Goal: Task Accomplishment & Management: Manage account settings

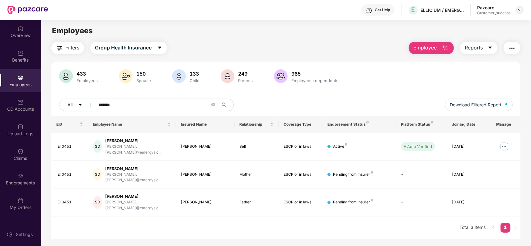
click at [520, 12] on img at bounding box center [520, 9] width 5 height 5
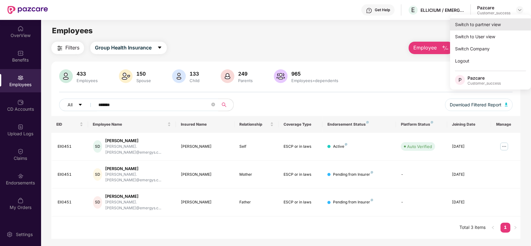
click at [487, 26] on div "Switch to partner view" at bounding box center [490, 24] width 81 height 12
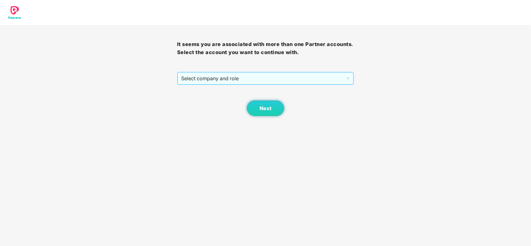
click at [245, 74] on span "Select company and role" at bounding box center [265, 79] width 169 height 12
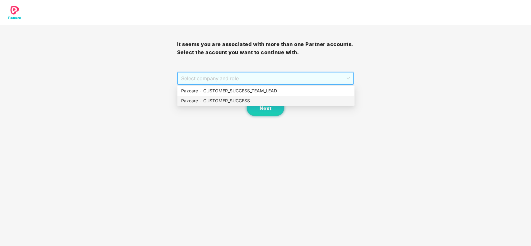
click at [225, 102] on div "Pazcare - CUSTOMER_SUCCESS" at bounding box center [266, 100] width 170 height 7
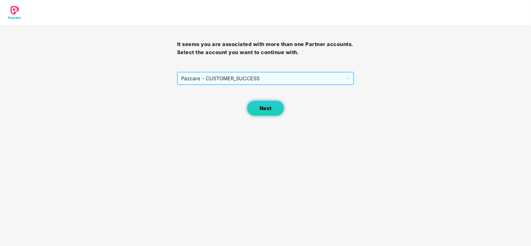
click at [263, 108] on span "Next" at bounding box center [266, 109] width 12 height 6
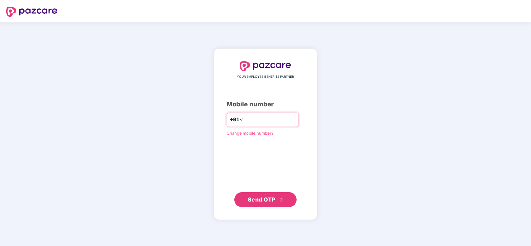
click at [250, 122] on input "number" at bounding box center [269, 120] width 51 height 10
click at [273, 124] on input "number" at bounding box center [269, 120] width 51 height 10
type input "**********"
click at [272, 199] on span "Send OTP" at bounding box center [262, 199] width 28 height 7
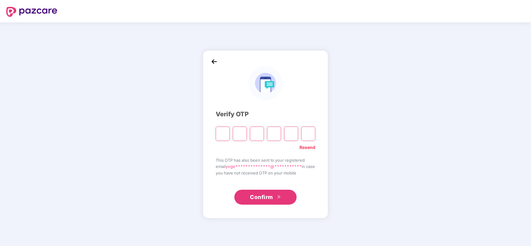
type input "*"
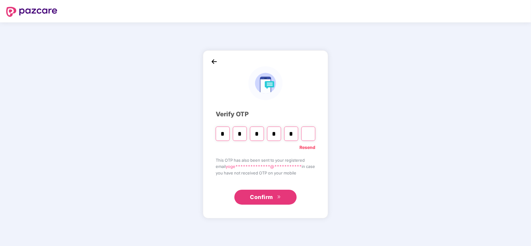
type input "*"
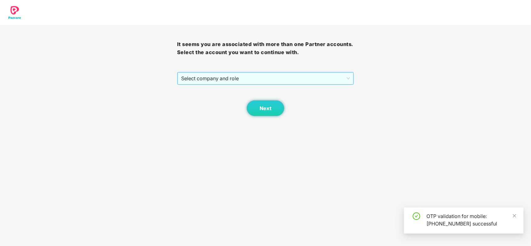
click at [242, 80] on span "Select company and role" at bounding box center [265, 79] width 169 height 12
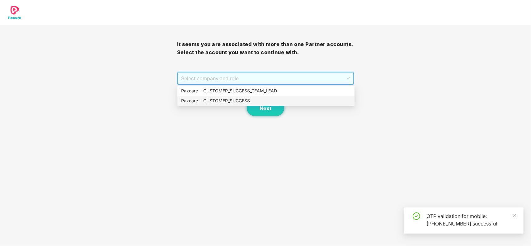
click at [230, 102] on div "Pazcare - CUSTOMER_SUCCESS" at bounding box center [266, 100] width 170 height 7
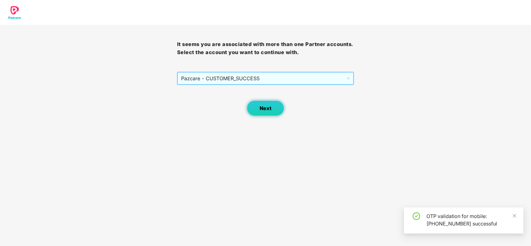
click at [259, 105] on button "Next" at bounding box center [265, 109] width 37 height 16
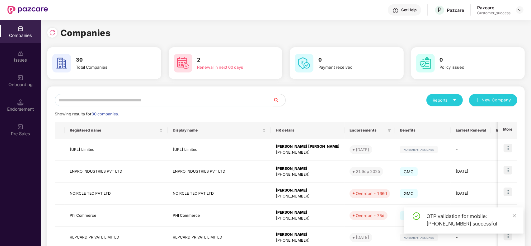
click at [135, 95] on input "text" at bounding box center [164, 100] width 218 height 12
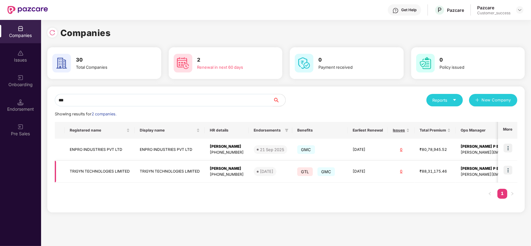
type input "***"
click at [510, 170] on img at bounding box center [508, 170] width 9 height 9
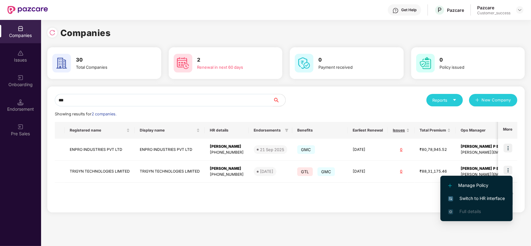
click at [471, 197] on span "Switch to HR interface" at bounding box center [476, 198] width 57 height 7
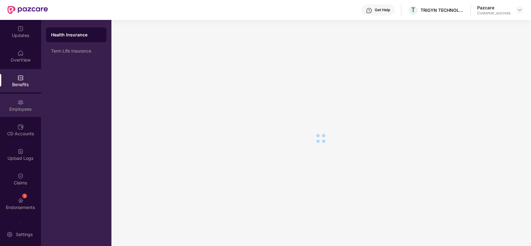
click at [22, 106] on div "Employees" at bounding box center [20, 109] width 41 height 6
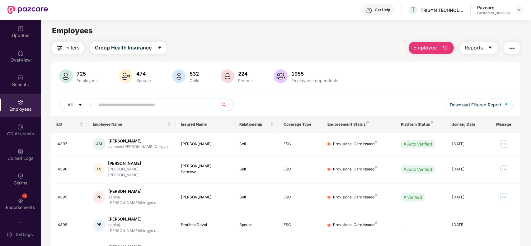
click at [137, 102] on input "text" at bounding box center [154, 104] width 112 height 9
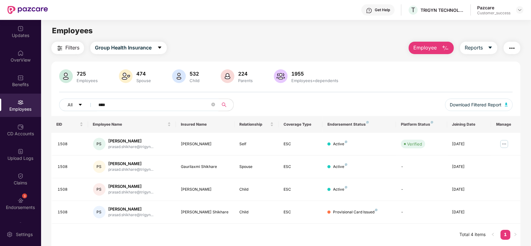
type input "****"
click at [22, 199] on img at bounding box center [20, 201] width 6 height 6
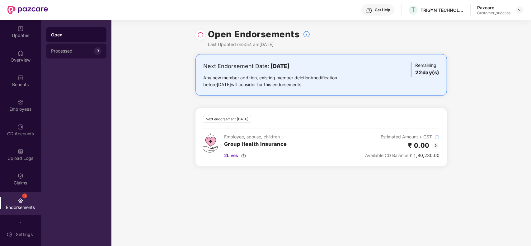
click at [78, 52] on div "Processed" at bounding box center [72, 51] width 43 height 5
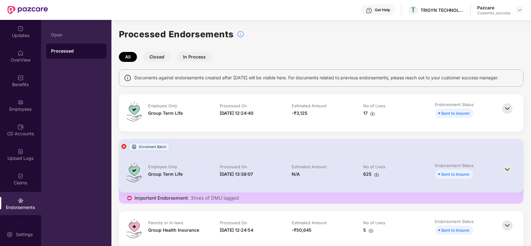
click at [373, 113] on img at bounding box center [372, 113] width 5 height 5
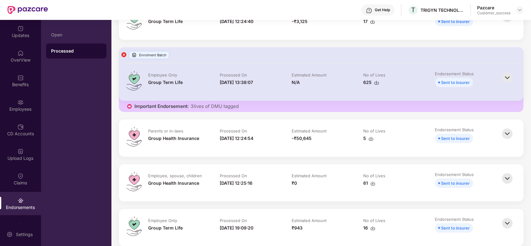
scroll to position [93, 0]
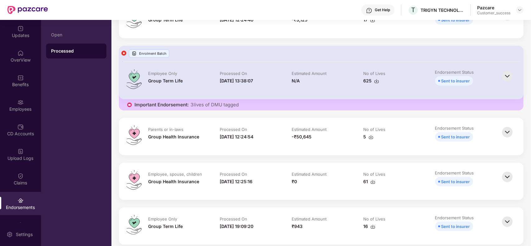
click at [372, 180] on img at bounding box center [373, 182] width 5 height 5
click at [27, 78] on div "Benefits" at bounding box center [20, 80] width 41 height 23
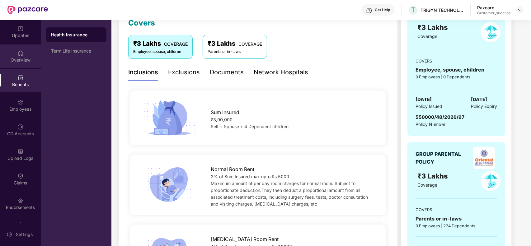
click at [15, 63] on div "OverView" at bounding box center [20, 56] width 41 height 23
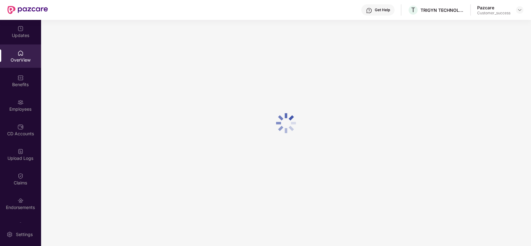
scroll to position [20, 0]
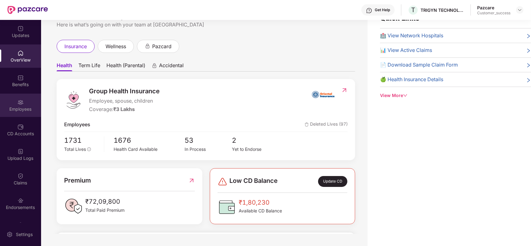
click at [27, 107] on div "Employees" at bounding box center [20, 109] width 41 height 6
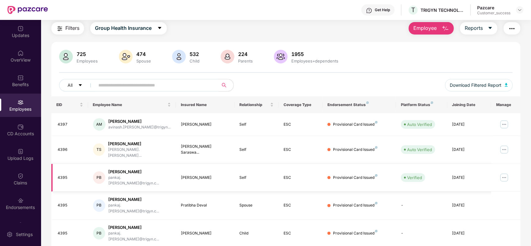
scroll to position [93, 0]
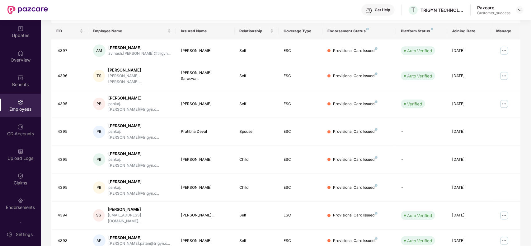
click at [528, 121] on div "Filters Group Health Insurance Employee Reports 725 Employees 474 Spouse 532 Ch…" at bounding box center [286, 139] width 490 height 383
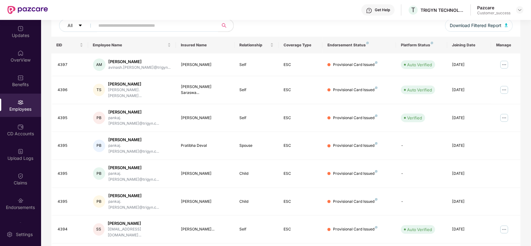
scroll to position [78, 0]
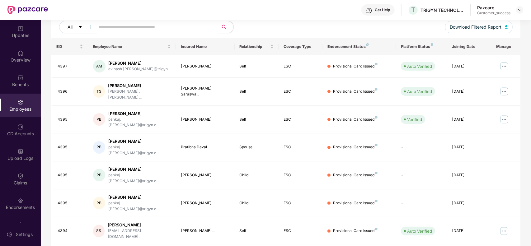
click at [139, 26] on input "text" at bounding box center [154, 26] width 112 height 9
paste input "**********"
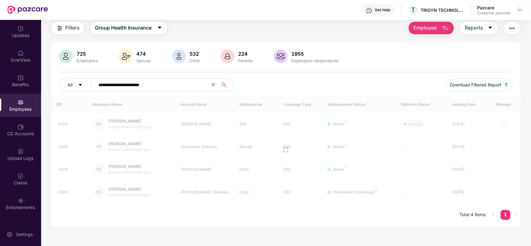
scroll to position [20, 0]
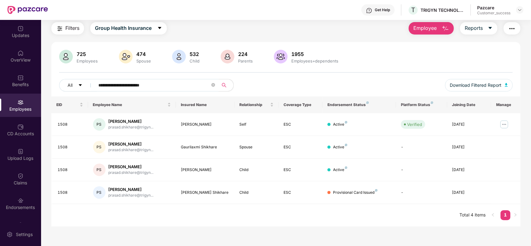
type input "**********"
drag, startPoint x: 214, startPoint y: 123, endPoint x: 181, endPoint y: 125, distance: 32.8
click at [181, 125] on div "[PERSON_NAME]" at bounding box center [205, 125] width 49 height 6
copy div "[PERSON_NAME]"
drag, startPoint x: 476, startPoint y: 22, endPoint x: 424, endPoint y: 23, distance: 52.7
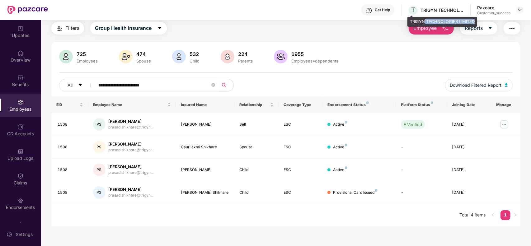
click at [424, 23] on div "TRIGYN TECHNOLOGIES LIMITED" at bounding box center [443, 22] width 70 height 10
copy div "TRIGYN TECHNOLOGIES LIMITED"
click at [518, 10] on img at bounding box center [520, 9] width 5 height 5
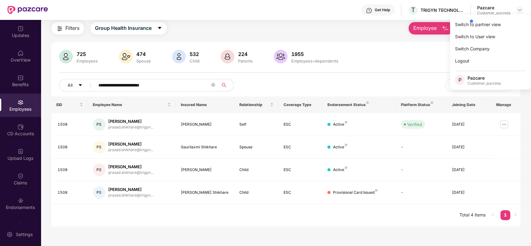
click at [481, 23] on div at bounding box center [498, 21] width 59 height 12
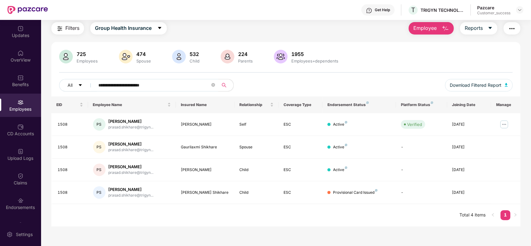
click at [460, 24] on div "Employee Reports" at bounding box center [462, 28] width 118 height 12
click at [522, 12] on img at bounding box center [520, 9] width 5 height 5
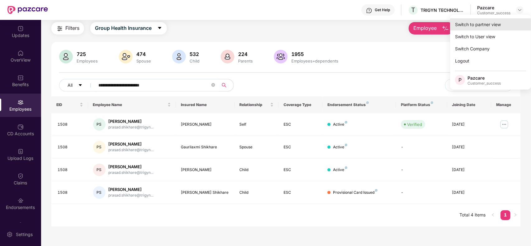
click at [464, 24] on div "Switch to partner view" at bounding box center [490, 24] width 81 height 12
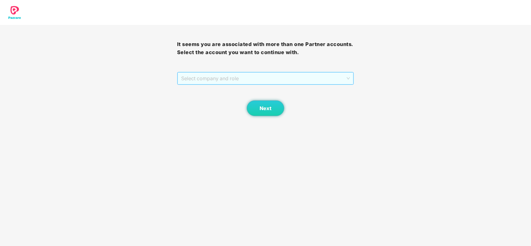
click at [207, 76] on span "Select company and role" at bounding box center [265, 79] width 169 height 12
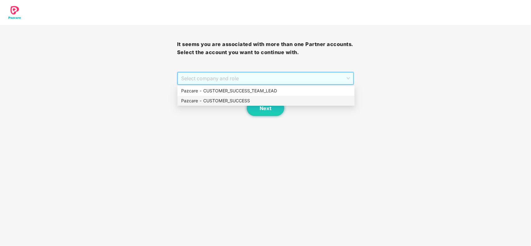
click at [210, 105] on div "Pazcare - CUSTOMER_SUCCESS" at bounding box center [265, 101] width 177 height 10
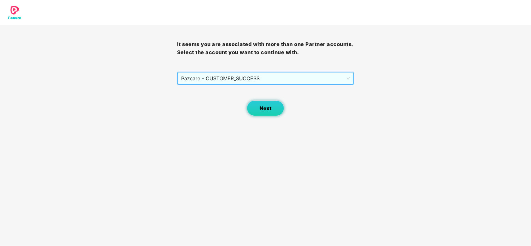
click at [262, 105] on button "Next" at bounding box center [265, 109] width 37 height 16
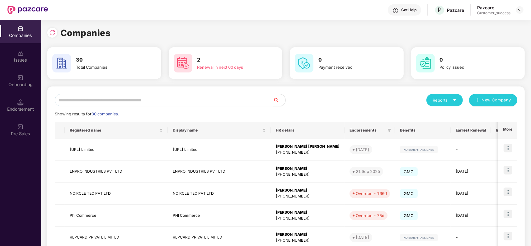
click at [131, 97] on input "text" at bounding box center [164, 100] width 218 height 12
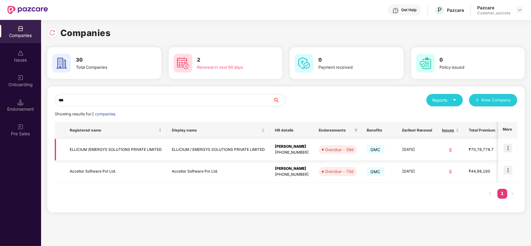
type input "***"
click at [506, 150] on img at bounding box center [508, 148] width 9 height 9
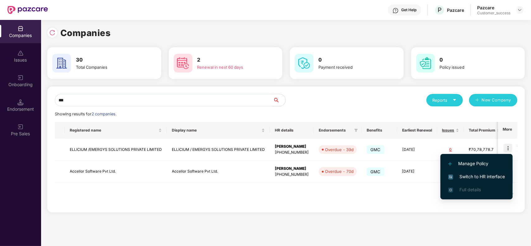
click at [466, 181] on li "Switch to HR interface" at bounding box center [477, 176] width 72 height 13
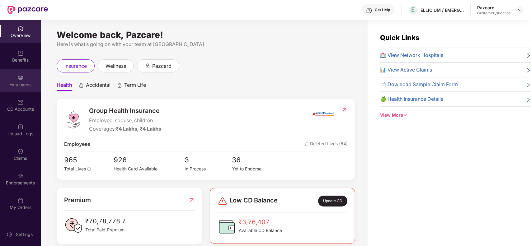
click at [24, 76] on div "Employees" at bounding box center [20, 80] width 41 height 23
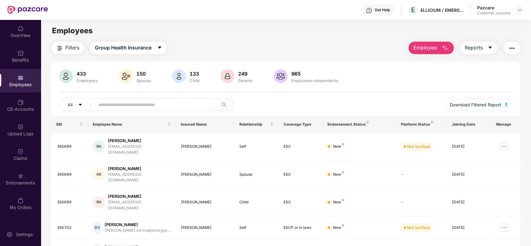
click at [116, 103] on input "text" at bounding box center [154, 104] width 112 height 9
paste input "*******"
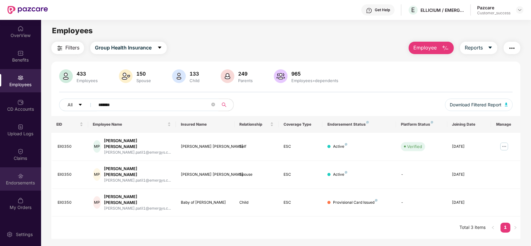
type input "*******"
click at [29, 185] on div "Endorsements" at bounding box center [20, 183] width 41 height 6
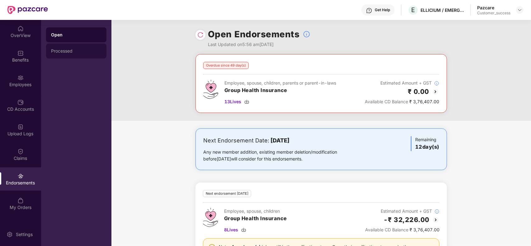
click at [76, 51] on div "Processed" at bounding box center [76, 51] width 50 height 5
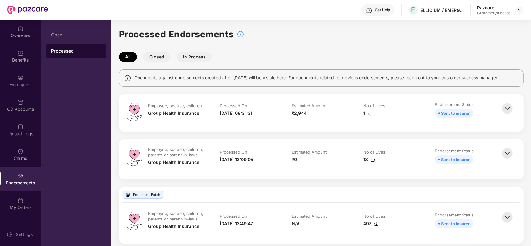
click at [373, 159] on img at bounding box center [373, 160] width 5 height 5
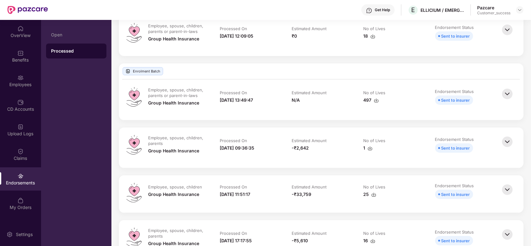
scroll to position [125, 0]
click at [374, 195] on img at bounding box center [374, 194] width 5 height 5
click at [372, 100] on div "497" at bounding box center [371, 99] width 16 height 7
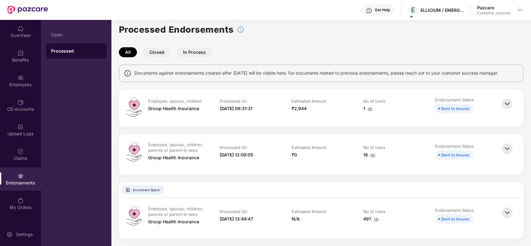
scroll to position [0, 0]
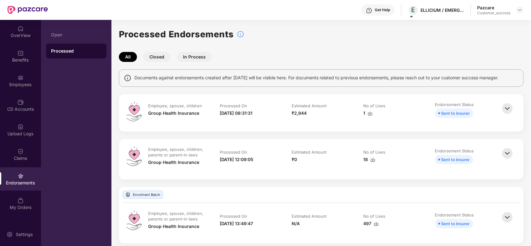
click at [369, 114] on img at bounding box center [370, 113] width 5 height 5
click at [21, 83] on div "Employees" at bounding box center [20, 85] width 41 height 6
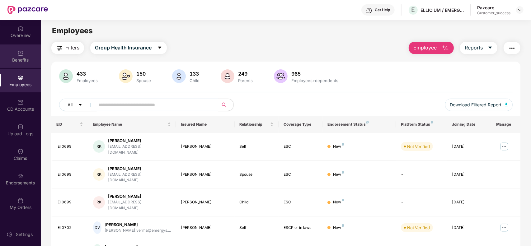
click at [24, 66] on div "Benefits" at bounding box center [20, 56] width 41 height 23
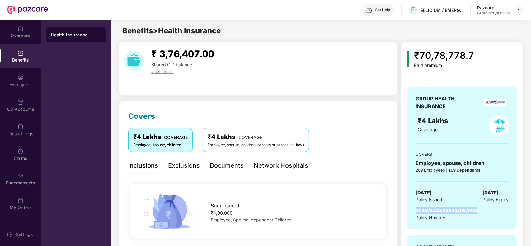
drag, startPoint x: 480, startPoint y: 212, endPoint x: 415, endPoint y: 212, distance: 65.4
click at [415, 212] on div "GROUP HEALTH INSURANCE ₹4 Lakhs Coverage COVERS Employee, spouse, children 289 …" at bounding box center [462, 158] width 109 height 143
copy span "4016/131343641/08/000"
click at [519, 8] on img at bounding box center [520, 9] width 5 height 5
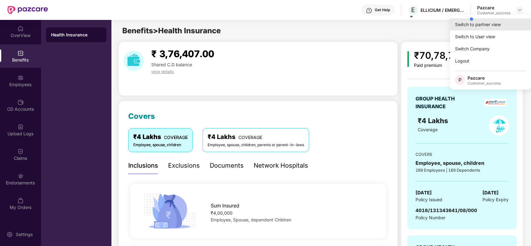
click at [460, 25] on div "Switch to partner view" at bounding box center [490, 24] width 81 height 12
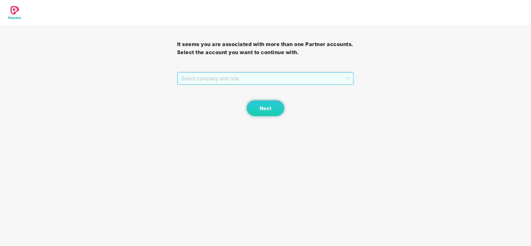
click at [226, 80] on span "Select company and role" at bounding box center [265, 79] width 169 height 12
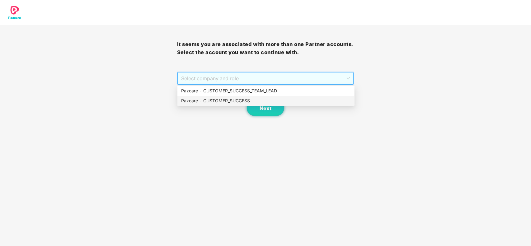
click at [219, 105] on div "Pazcare - CUSTOMER_SUCCESS" at bounding box center [265, 101] width 177 height 10
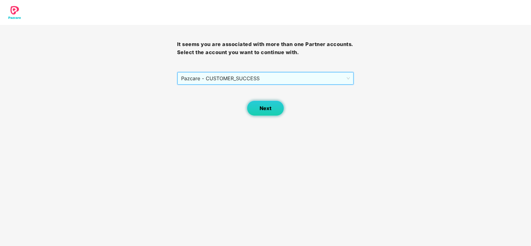
click at [254, 112] on button "Next" at bounding box center [265, 109] width 37 height 16
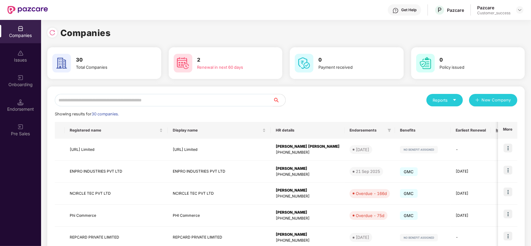
click at [186, 98] on input "text" at bounding box center [164, 100] width 218 height 12
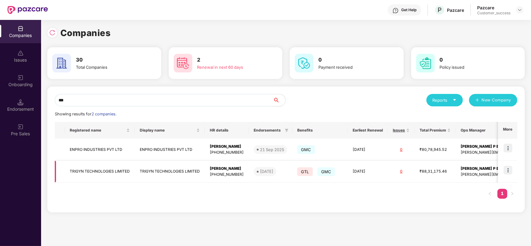
type input "***"
click at [510, 168] on img at bounding box center [508, 170] width 9 height 9
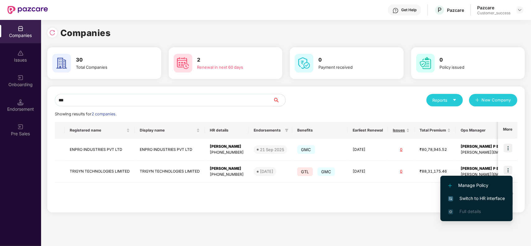
click at [469, 194] on li "Switch to HR interface" at bounding box center [477, 198] width 72 height 13
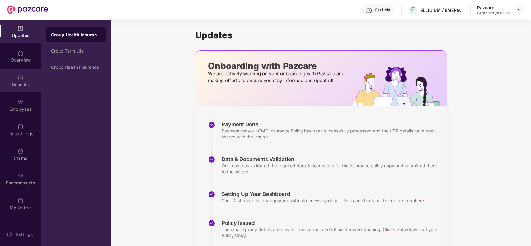
click at [17, 88] on div "Benefits" at bounding box center [20, 85] width 41 height 6
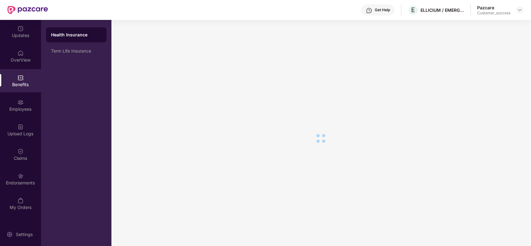
click at [18, 104] on img at bounding box center [20, 102] width 6 height 6
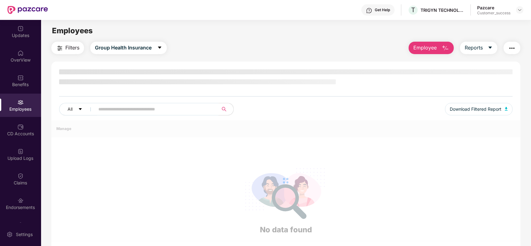
click at [143, 103] on div "All Download Filtered Report" at bounding box center [285, 94] width 469 height 51
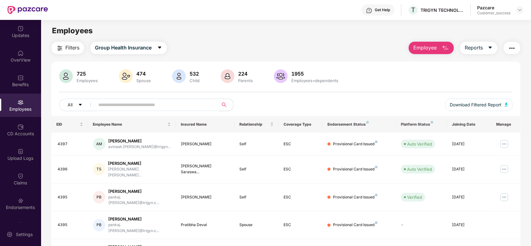
paste input "****"
click at [136, 104] on input "****" at bounding box center [154, 104] width 112 height 9
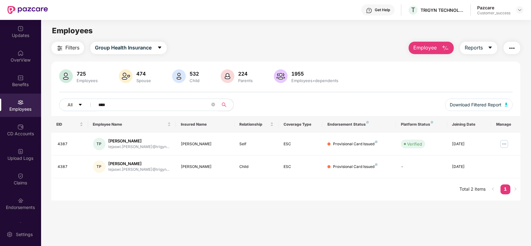
type input "****"
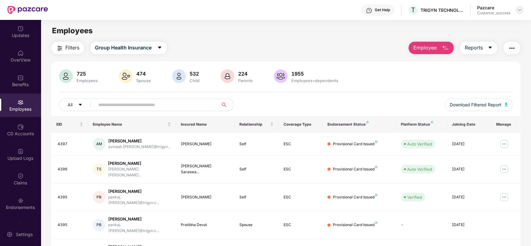
click at [521, 10] on img at bounding box center [520, 9] width 5 height 5
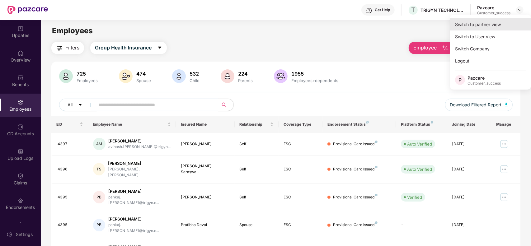
click at [487, 23] on div "Switch to partner view" at bounding box center [490, 24] width 81 height 12
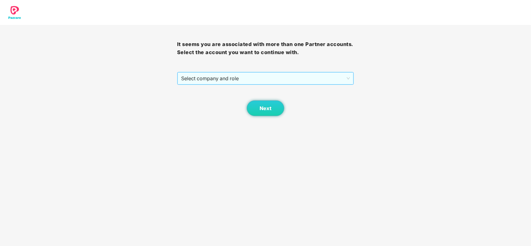
click at [253, 83] on span "Select company and role" at bounding box center [265, 79] width 169 height 12
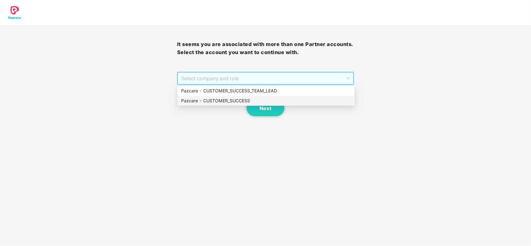
click at [246, 99] on div "Pazcare - CUSTOMER_SUCCESS" at bounding box center [266, 100] width 170 height 7
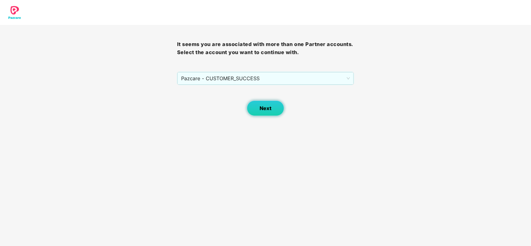
click at [258, 103] on button "Next" at bounding box center [265, 109] width 37 height 16
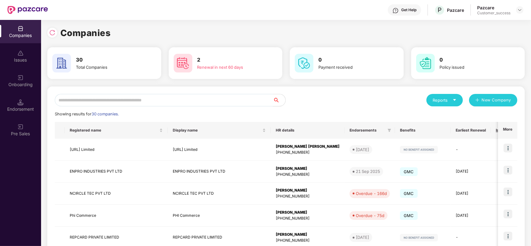
click at [139, 98] on input "text" at bounding box center [164, 100] width 218 height 12
paste input "**********"
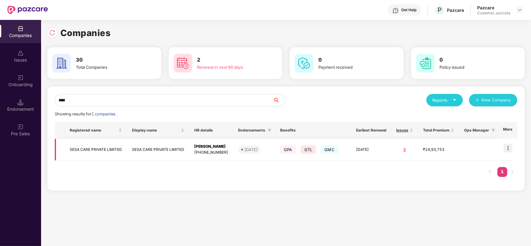
type input "****"
click at [507, 147] on img at bounding box center [508, 148] width 9 height 9
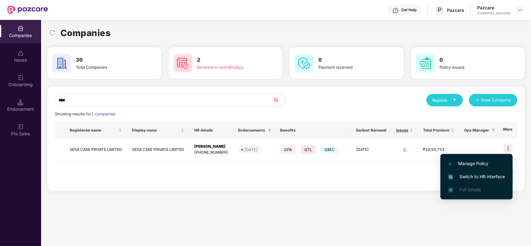
click at [471, 172] on li "Switch to HR interface" at bounding box center [477, 176] width 72 height 13
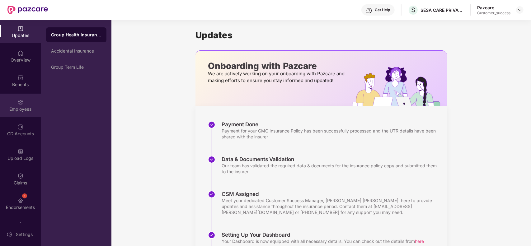
click at [26, 102] on div "Employees" at bounding box center [20, 105] width 41 height 23
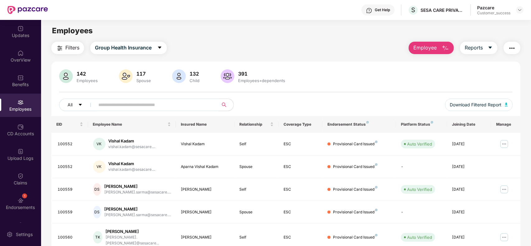
click at [153, 107] on input "text" at bounding box center [154, 104] width 112 height 9
paste input "**********"
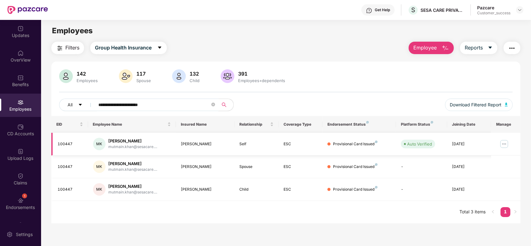
type input "**********"
click at [65, 146] on div "100447" at bounding box center [71, 144] width 26 height 6
copy div "100447"
drag, startPoint x: 207, startPoint y: 193, endPoint x: 180, endPoint y: 193, distance: 27.4
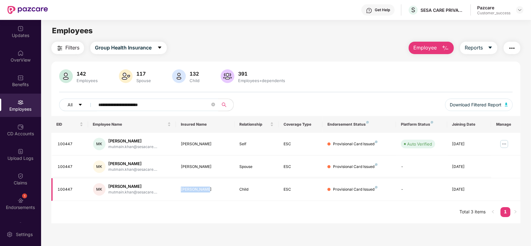
click at [180, 193] on td "Mustafa Khan" at bounding box center [205, 189] width 59 height 23
copy div "Mustafa Khan"
drag, startPoint x: 210, startPoint y: 145, endPoint x: 182, endPoint y: 145, distance: 28.0
click at [182, 145] on div "Mutmain Khan" at bounding box center [205, 144] width 49 height 6
copy div "Mutmain Khan"
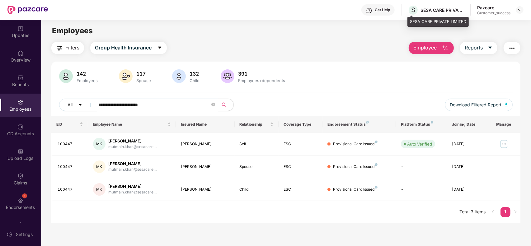
click at [455, 12] on div "SESA CARE PRIVATE LIMITED" at bounding box center [443, 10] width 44 height 6
drag, startPoint x: 466, startPoint y: 19, endPoint x: 409, endPoint y: 21, distance: 56.4
click at [409, 21] on div "SESA CARE PRIVATE LIMITED" at bounding box center [438, 22] width 61 height 10
copy div "SESA CARE PRIVATE LIMITED"
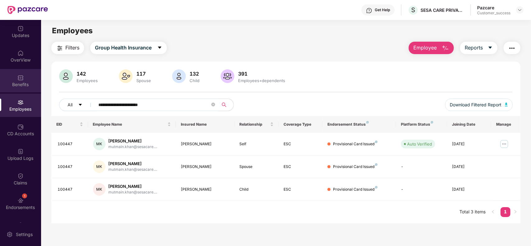
click at [23, 83] on div "Benefits" at bounding box center [20, 85] width 41 height 6
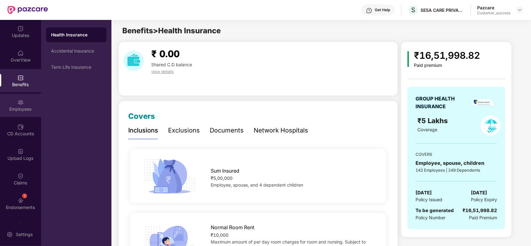
click at [22, 105] on img at bounding box center [20, 102] width 6 height 6
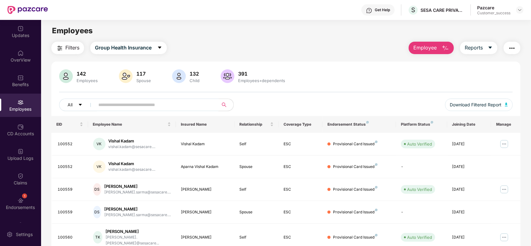
click at [156, 104] on input "text" at bounding box center [154, 104] width 112 height 9
paste input "**********"
type input "**********"
paste input "**********"
click at [151, 105] on input "text" at bounding box center [154, 104] width 112 height 9
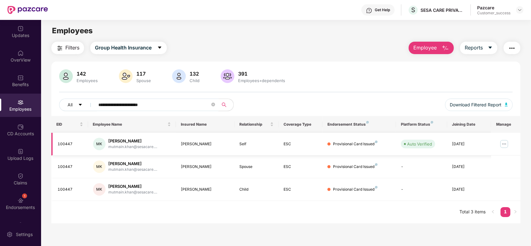
type input "**********"
click at [506, 145] on img at bounding box center [504, 144] width 10 height 10
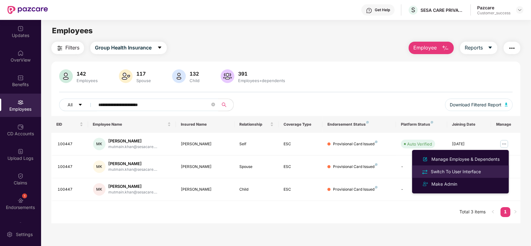
click at [458, 171] on div "Switch To User Interface" at bounding box center [456, 171] width 53 height 7
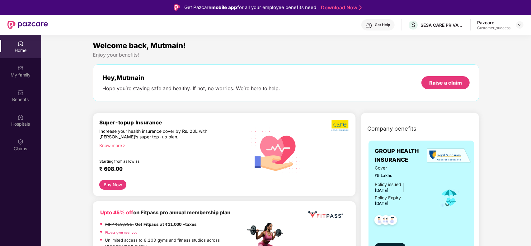
click at [414, 209] on div at bounding box center [403, 219] width 56 height 23
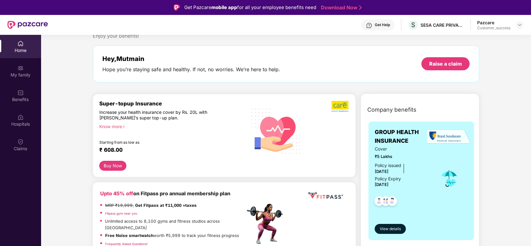
scroll to position [31, 0]
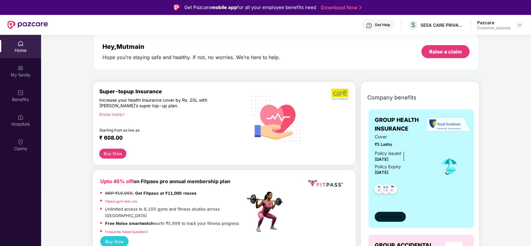
click at [390, 215] on span "View details" at bounding box center [390, 217] width 21 height 6
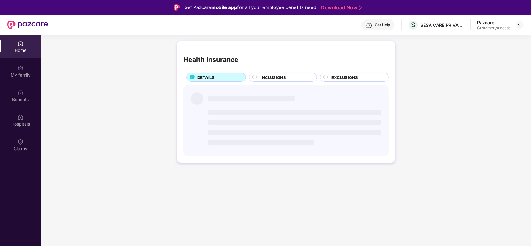
scroll to position [0, 0]
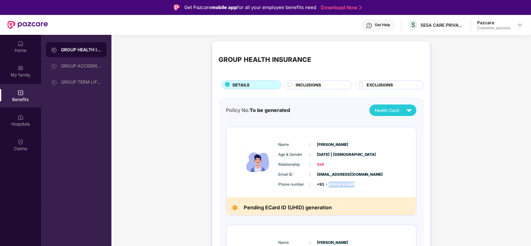
drag, startPoint x: 354, startPoint y: 184, endPoint x: 328, endPoint y: 187, distance: 27.0
click at [328, 187] on div "Phone number : +91 - 95959 62089" at bounding box center [340, 184] width 124 height 7
copy span "95959 62089"
click at [518, 24] on img at bounding box center [520, 24] width 5 height 5
click at [486, 37] on div at bounding box center [498, 35] width 59 height 12
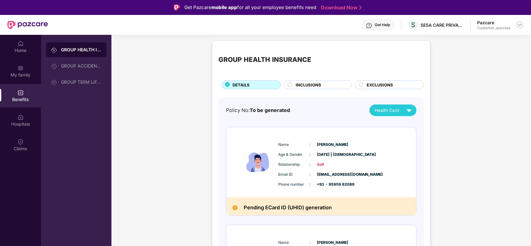
click at [519, 22] on div at bounding box center [519, 24] width 7 height 7
click at [468, 41] on div "Switch to partner view" at bounding box center [490, 39] width 81 height 12
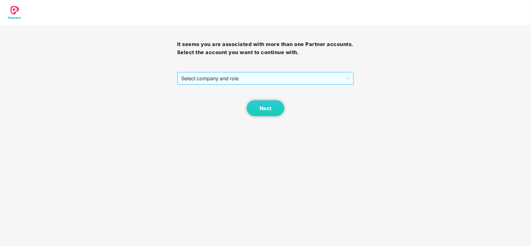
click at [281, 80] on span "Select company and role" at bounding box center [265, 79] width 169 height 12
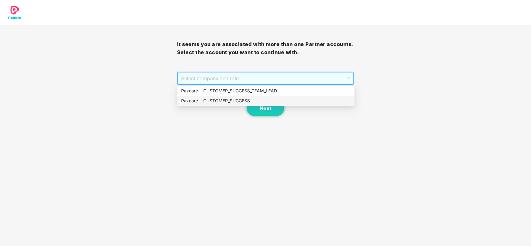
click at [221, 102] on div "Pazcare - CUSTOMER_SUCCESS" at bounding box center [266, 100] width 170 height 7
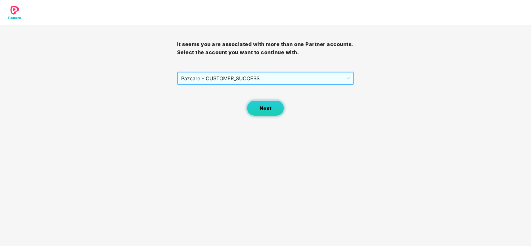
click at [256, 110] on button "Next" at bounding box center [265, 109] width 37 height 16
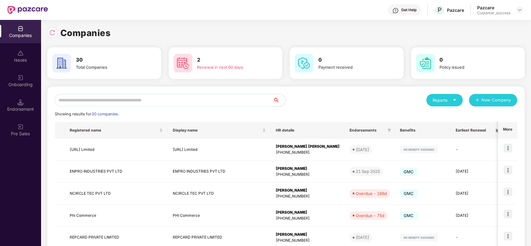
click at [136, 103] on input "text" at bounding box center [164, 100] width 218 height 12
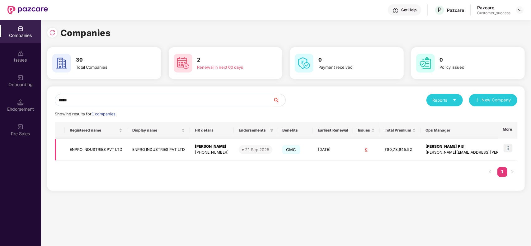
type input "*****"
click at [507, 149] on img at bounding box center [508, 148] width 9 height 9
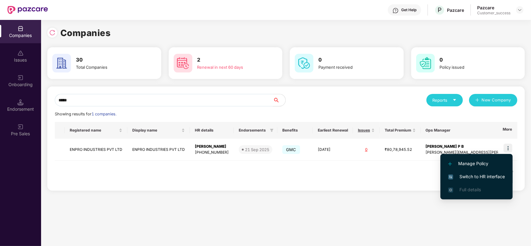
click at [466, 174] on span "Switch to HR interface" at bounding box center [476, 176] width 57 height 7
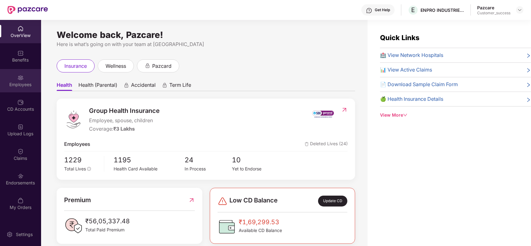
click at [19, 83] on div "Employees" at bounding box center [20, 85] width 41 height 6
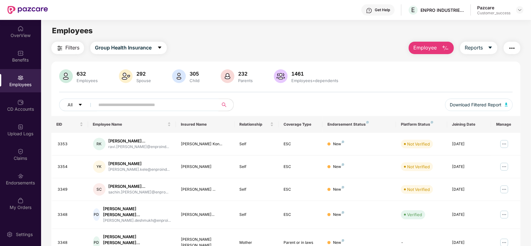
click at [144, 105] on input "text" at bounding box center [154, 104] width 112 height 9
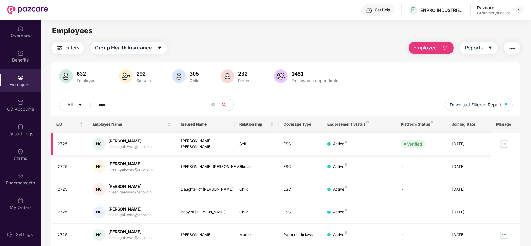
type input "****"
click at [504, 144] on img at bounding box center [504, 144] width 10 height 10
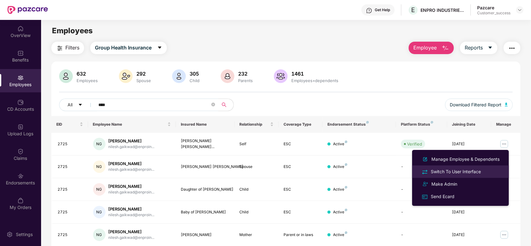
click at [458, 170] on div "Switch To User Interface" at bounding box center [456, 171] width 53 height 7
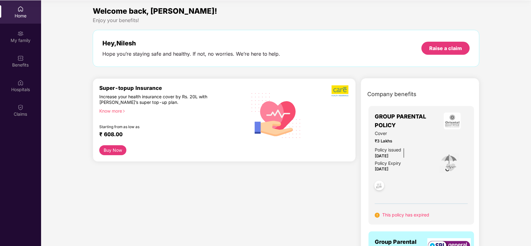
scroll to position [35, 0]
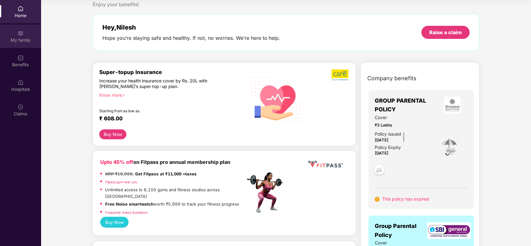
click at [25, 38] on div "My family" at bounding box center [20, 40] width 41 height 6
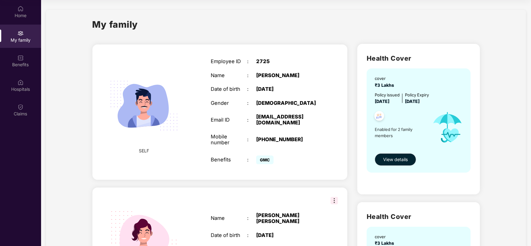
click at [454, 152] on div "cover ₹3 Lakhs Policy issued 14 Aug 2025 Policy Expiry 13 Aug 2026 Enabled for …" at bounding box center [419, 121] width 104 height 104
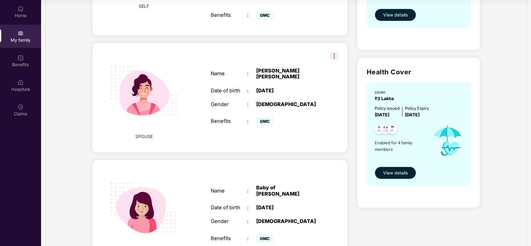
scroll to position [156, 0]
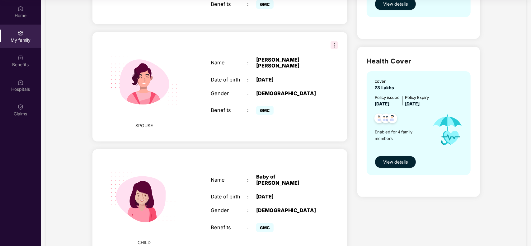
click at [391, 159] on span "View details" at bounding box center [395, 162] width 25 height 7
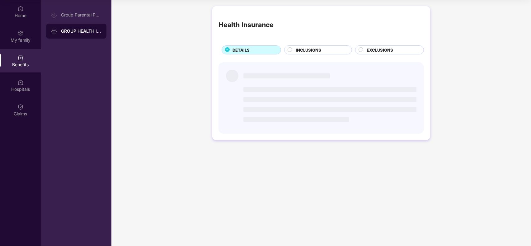
scroll to position [0, 0]
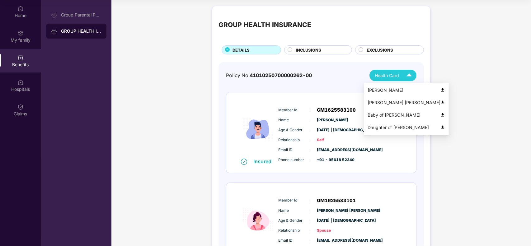
click at [388, 73] on span "Health Card" at bounding box center [387, 75] width 24 height 7
click at [441, 115] on img at bounding box center [443, 115] width 5 height 5
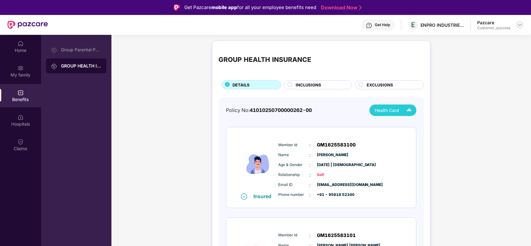
click at [518, 25] on img at bounding box center [520, 24] width 5 height 5
click at [489, 37] on div "Switch to partner view" at bounding box center [490, 39] width 81 height 12
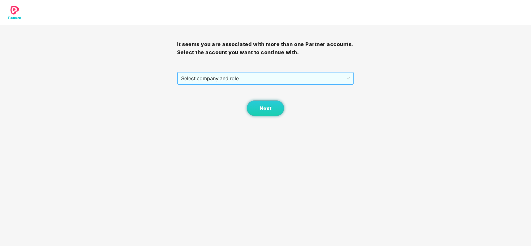
click at [234, 80] on span "Select company and role" at bounding box center [265, 79] width 169 height 12
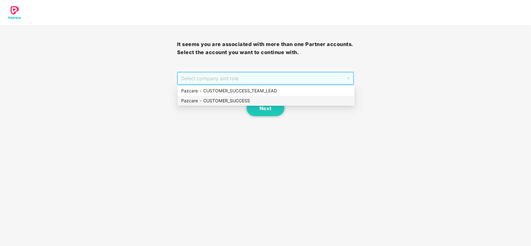
click at [227, 97] on div "Pazcare - CUSTOMER_SUCCESS" at bounding box center [265, 101] width 177 height 10
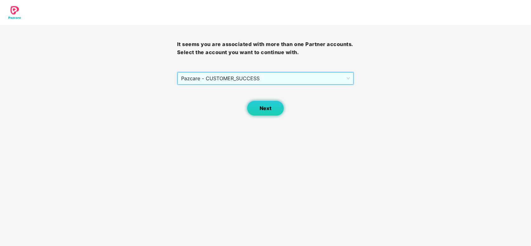
click at [255, 105] on button "Next" at bounding box center [265, 109] width 37 height 16
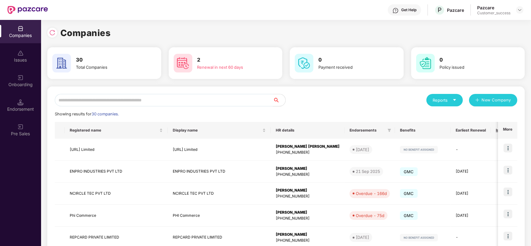
click at [182, 102] on input "text" at bounding box center [164, 100] width 218 height 12
type input "*"
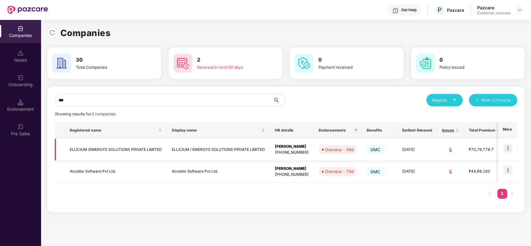
type input "***"
click at [511, 145] on img at bounding box center [508, 148] width 9 height 9
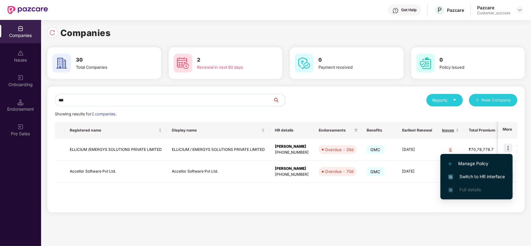
click at [469, 178] on span "Switch to HR interface" at bounding box center [476, 176] width 57 height 7
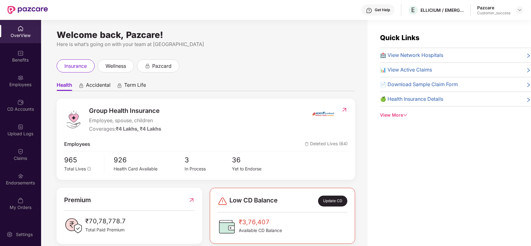
click at [19, 89] on div "Employees" at bounding box center [20, 80] width 41 height 23
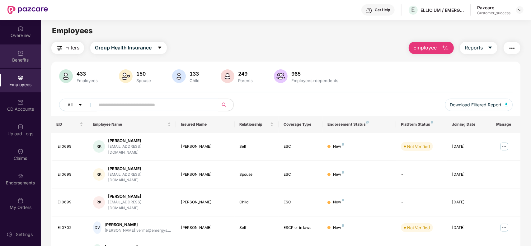
click at [26, 60] on div "Benefits" at bounding box center [20, 60] width 41 height 6
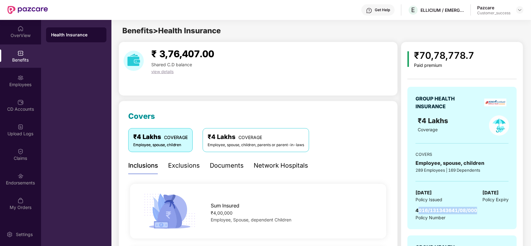
drag, startPoint x: 480, startPoint y: 211, endPoint x: 418, endPoint y: 211, distance: 62.3
click at [418, 211] on div "4016/131343641/08/000 Policy Number" at bounding box center [462, 214] width 93 height 14
drag, startPoint x: 416, startPoint y: 211, endPoint x: 477, endPoint y: 211, distance: 60.7
click at [477, 211] on span "4016/131343641/08/000" at bounding box center [447, 211] width 62 height 6
copy span "4016/131343641/08/000"
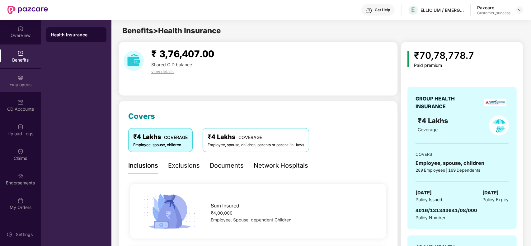
click at [29, 86] on div "Employees" at bounding box center [20, 85] width 41 height 6
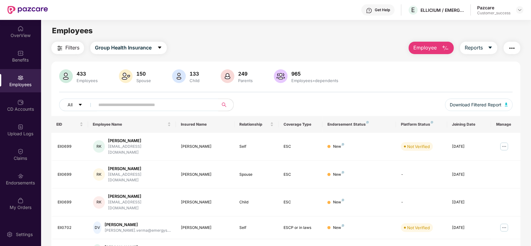
click at [288, 108] on div "All" at bounding box center [191, 105] width 265 height 12
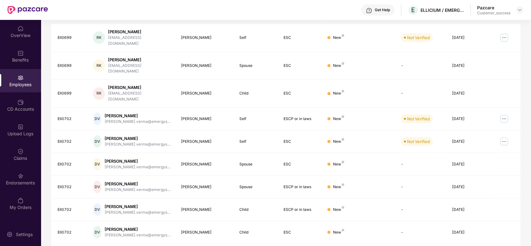
scroll to position [125, 0]
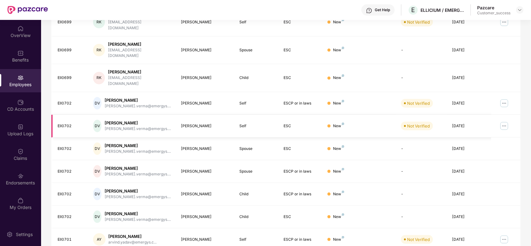
click at [504, 121] on img at bounding box center [504, 126] width 10 height 10
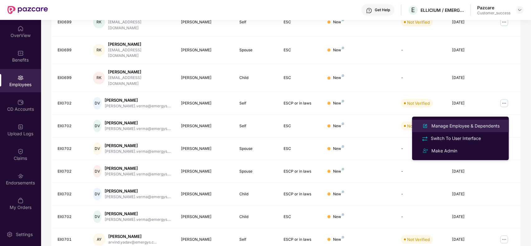
click at [452, 129] on div "Manage Employee & Dependents" at bounding box center [465, 126] width 71 height 7
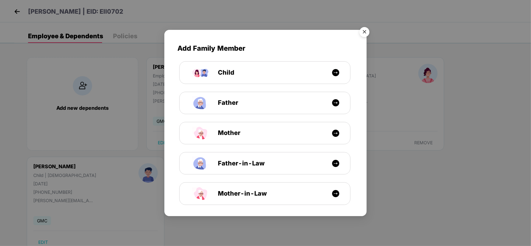
click at [365, 35] on img "Close" at bounding box center [364, 32] width 17 height 17
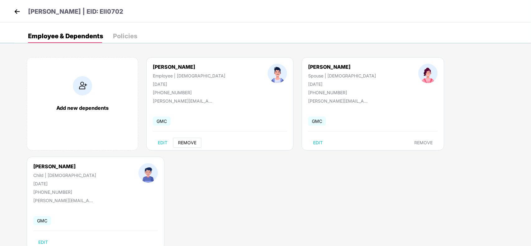
click at [191, 144] on span "REMOVE" at bounding box center [187, 142] width 18 height 5
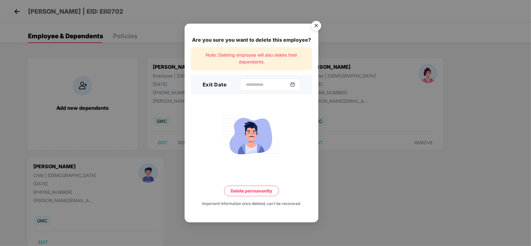
click at [266, 78] on div at bounding box center [270, 84] width 60 height 12
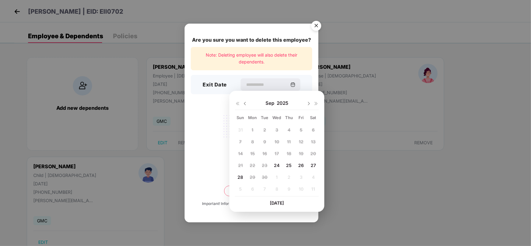
click at [315, 30] on img "Close" at bounding box center [316, 26] width 17 height 17
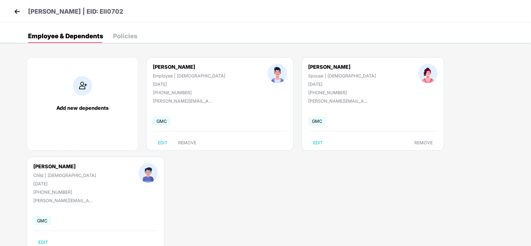
click at [16, 11] on img at bounding box center [16, 11] width 9 height 9
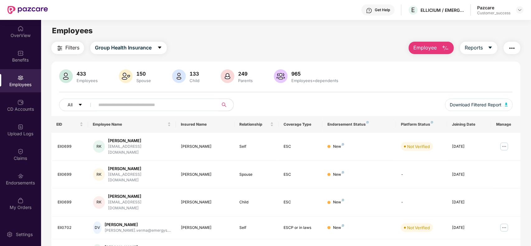
click at [291, 104] on div "All" at bounding box center [191, 105] width 265 height 12
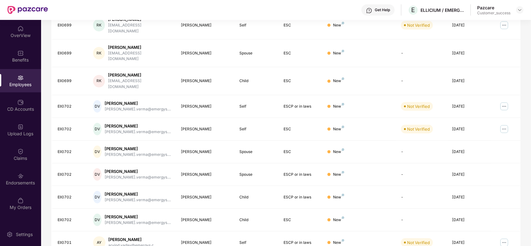
scroll to position [137, 0]
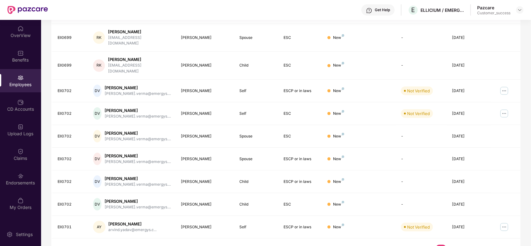
click at [529, 43] on div "Filters Group Health Insurance Employee Reports 433 Employees 150 Spouse 133 Ch…" at bounding box center [286, 83] width 490 height 357
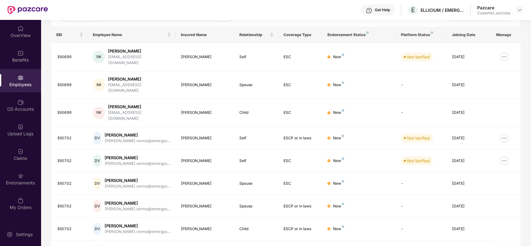
scroll to position [75, 0]
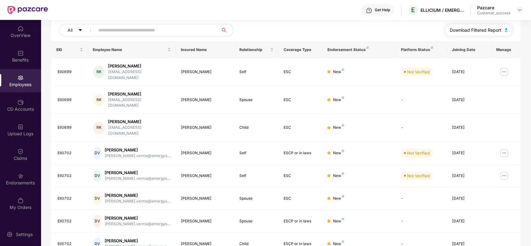
click at [478, 27] on span "Download Filtered Report" at bounding box center [476, 30] width 52 height 7
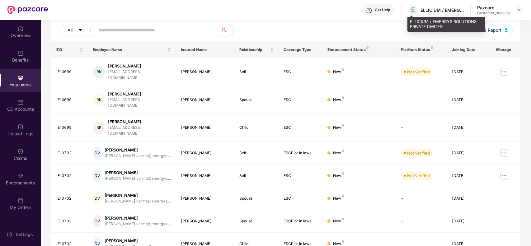
drag, startPoint x: 448, startPoint y: 11, endPoint x: 453, endPoint y: 27, distance: 16.6
click at [453, 27] on div "ELLICIUM / EMERGYS SOLUTIONS PRIVATE LIMITED" at bounding box center [447, 24] width 78 height 15
drag, startPoint x: 447, startPoint y: 27, endPoint x: 408, endPoint y: 24, distance: 39.7
click at [408, 24] on div "ELLICIUM / EMERGYS SOLUTIONS PRIVATE LIMITED" at bounding box center [447, 24] width 78 height 15
copy div "ELLICIUM / EMERGYS SOLUTIONS PRIVATE LIMITED"
